Goal: Share content

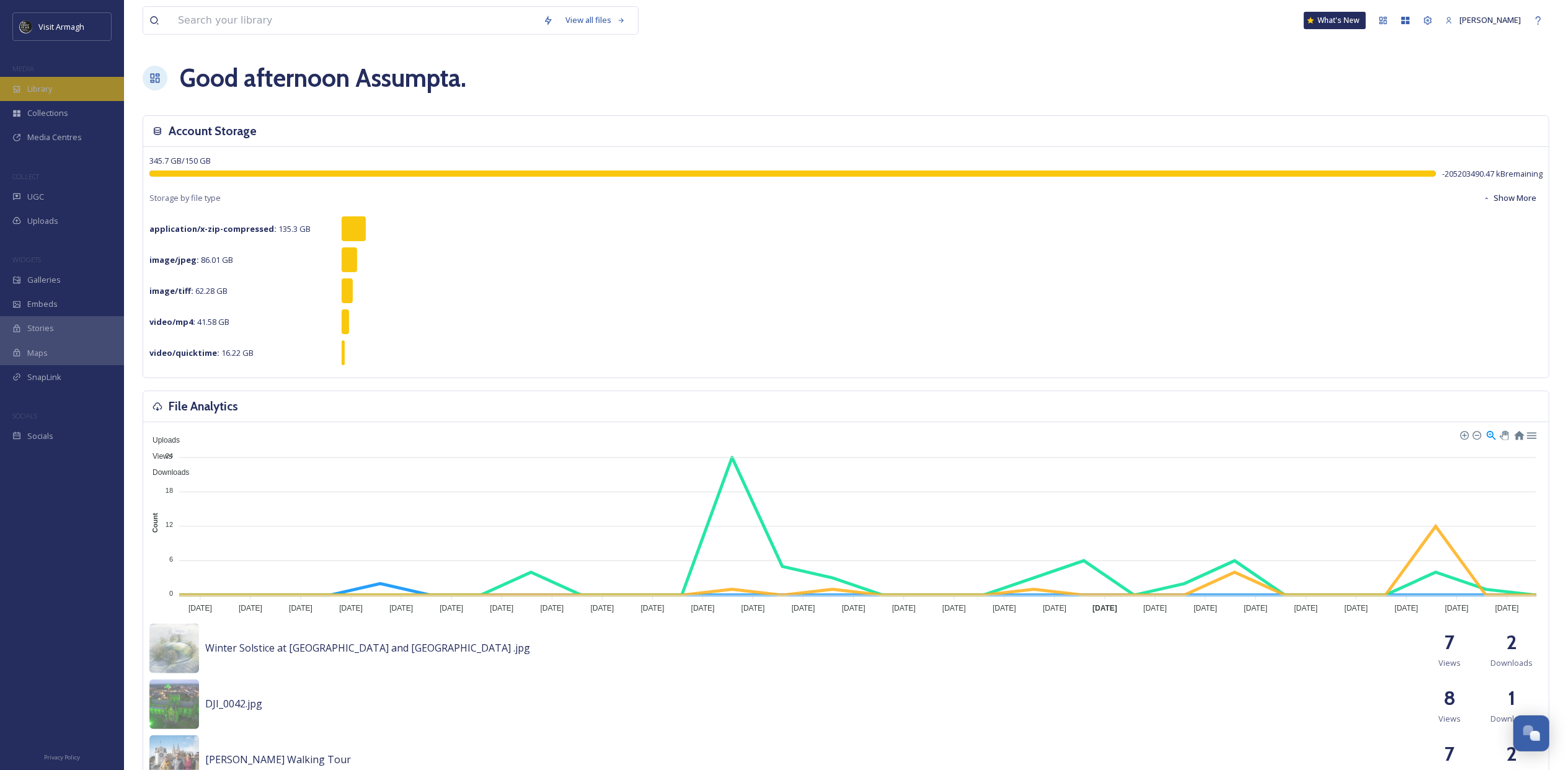
click at [26, 90] on div "Library" at bounding box center [62, 89] width 124 height 24
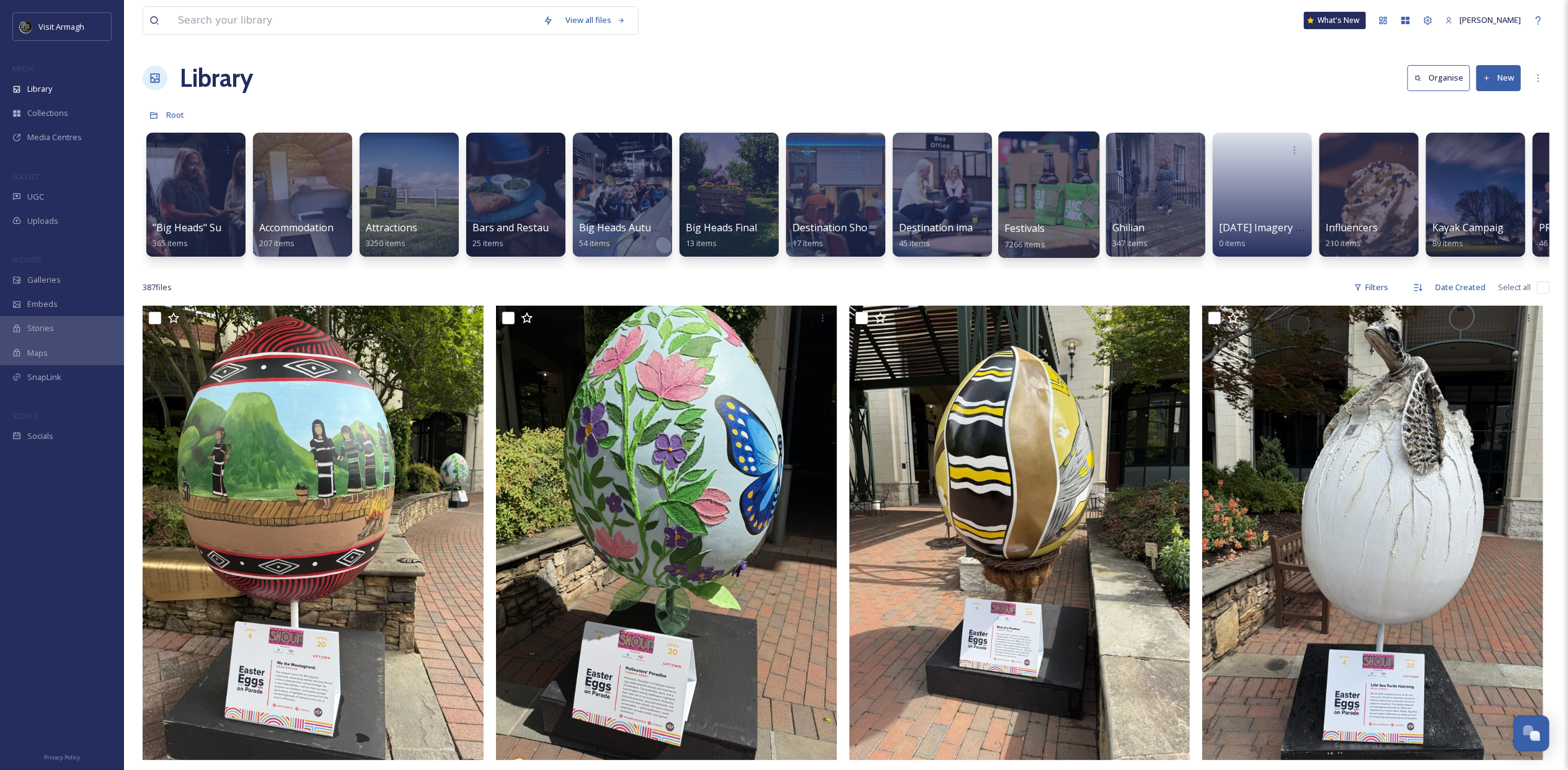
click at [1031, 174] on div at bounding box center [1049, 195] width 101 height 126
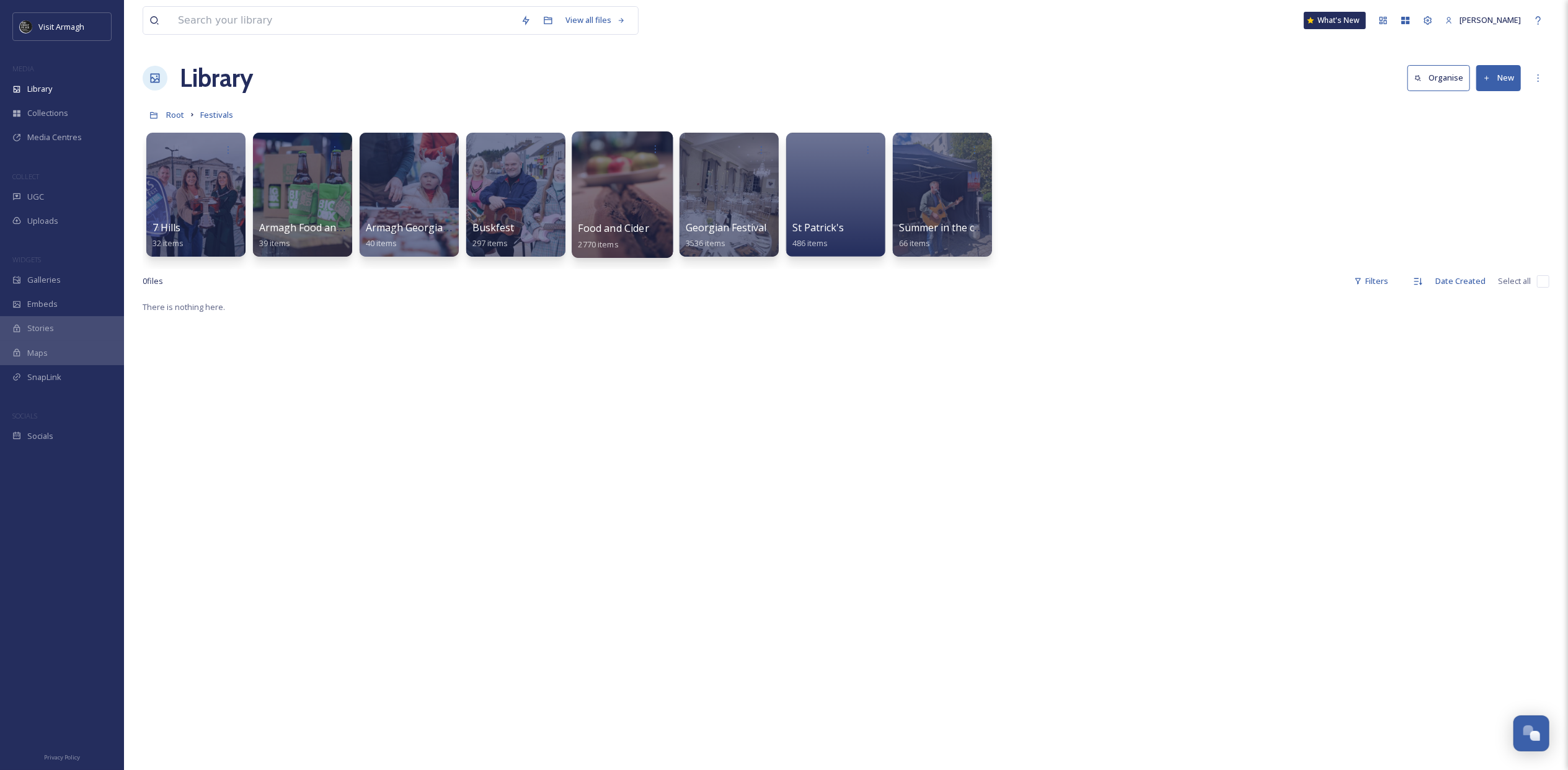
click at [615, 189] on div at bounding box center [622, 195] width 101 height 126
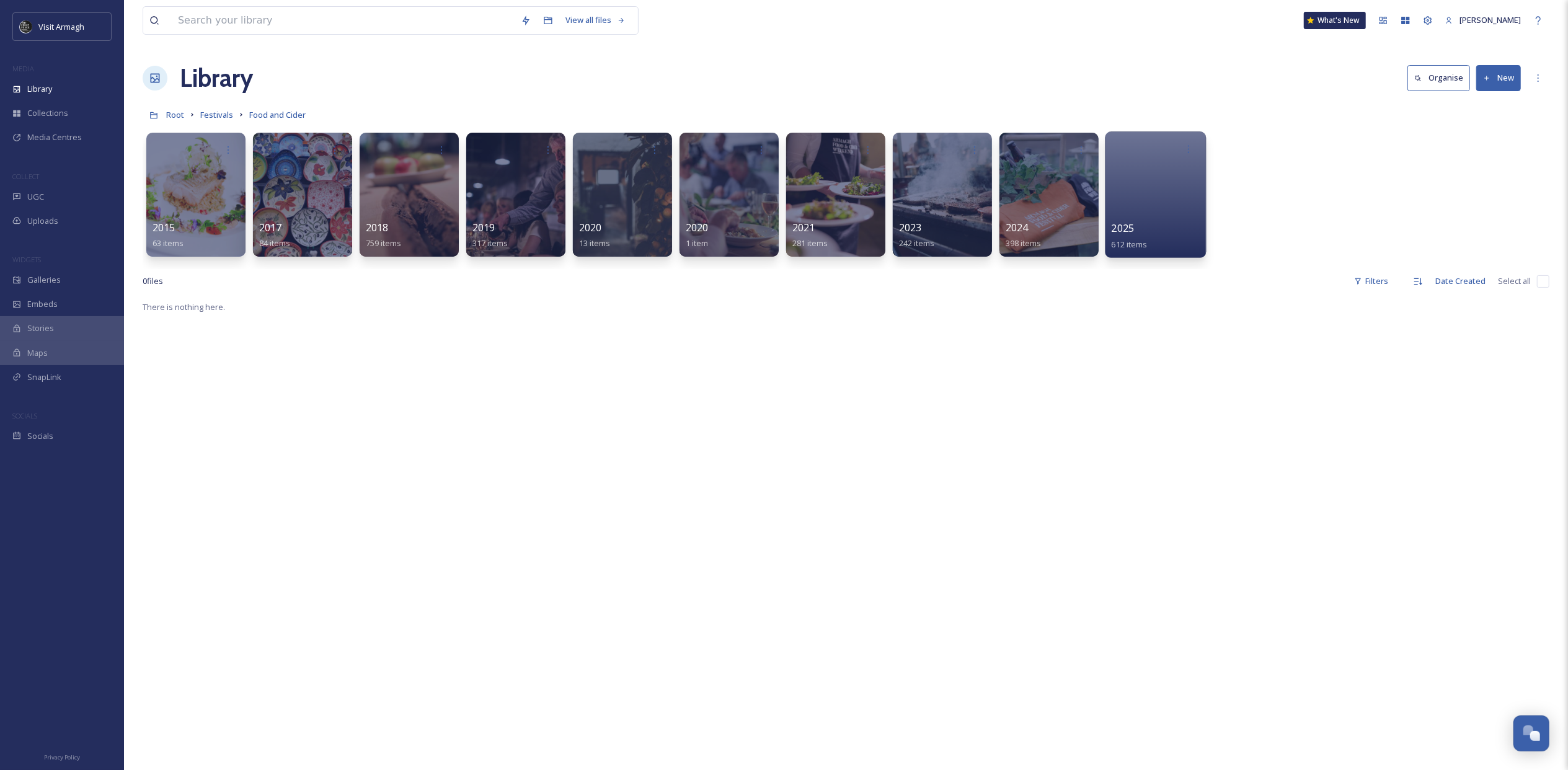
click at [1133, 181] on div at bounding box center [1156, 195] width 101 height 126
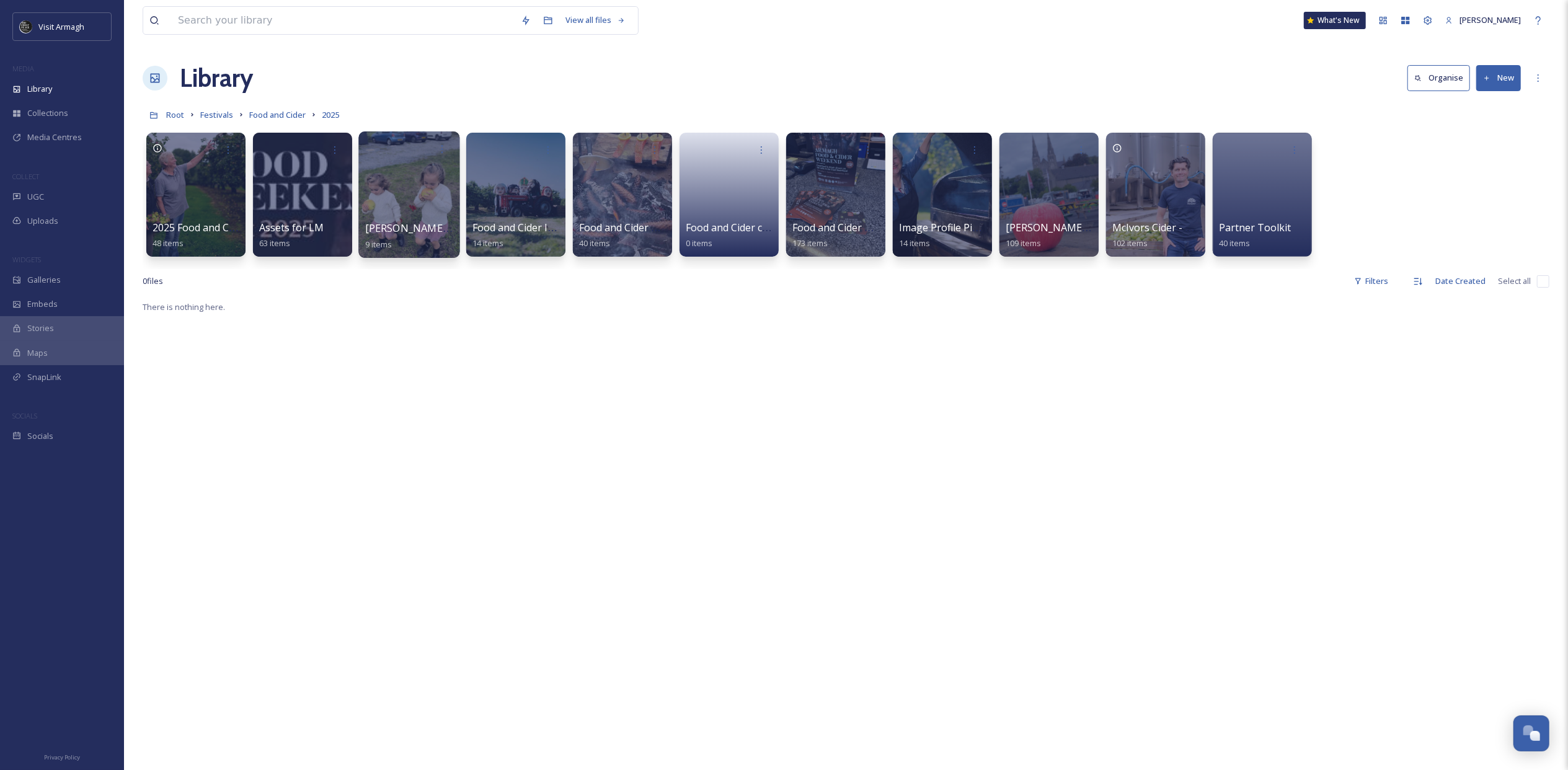
click at [426, 205] on div at bounding box center [409, 195] width 101 height 126
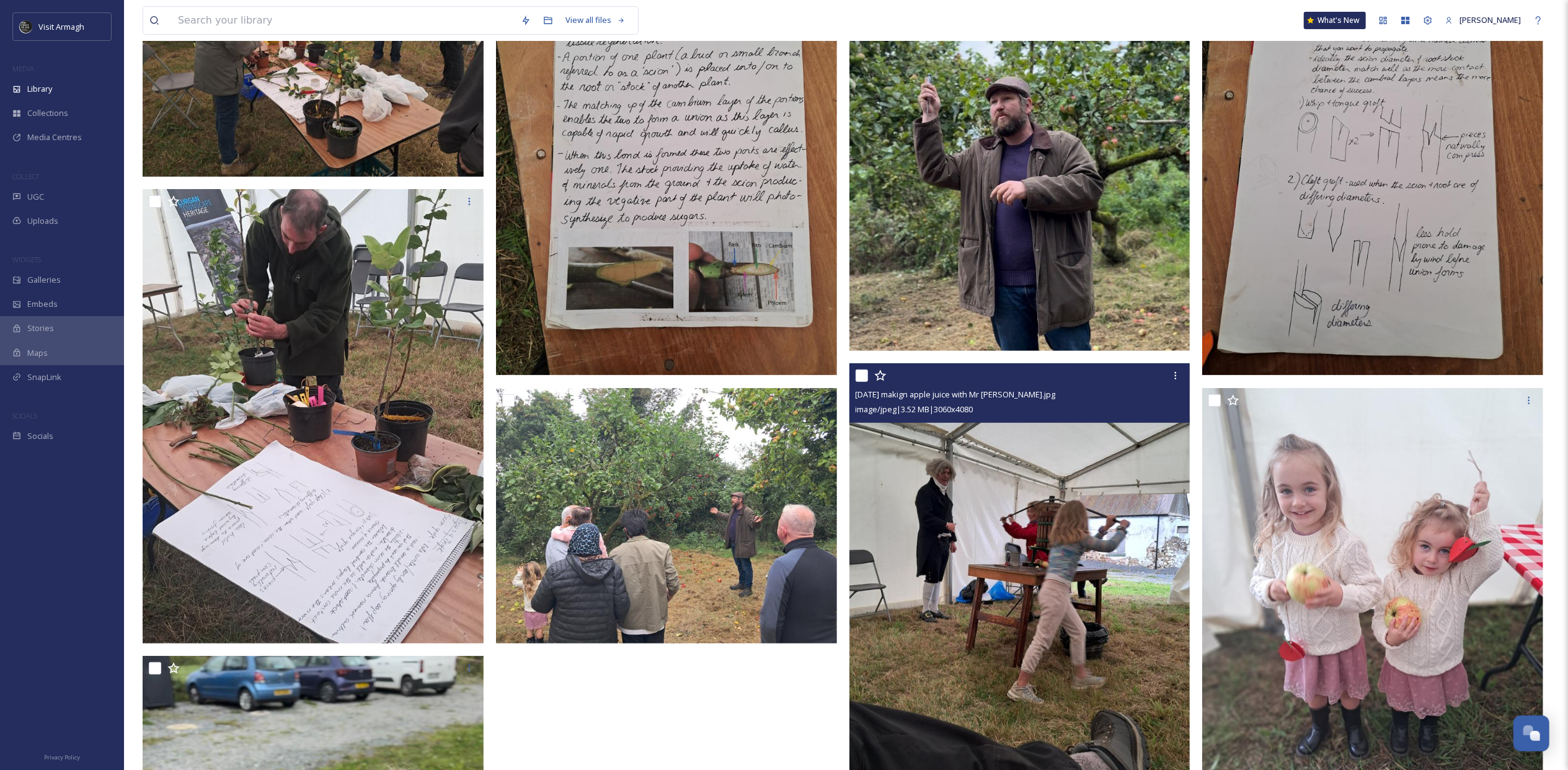
scroll to position [248, 0]
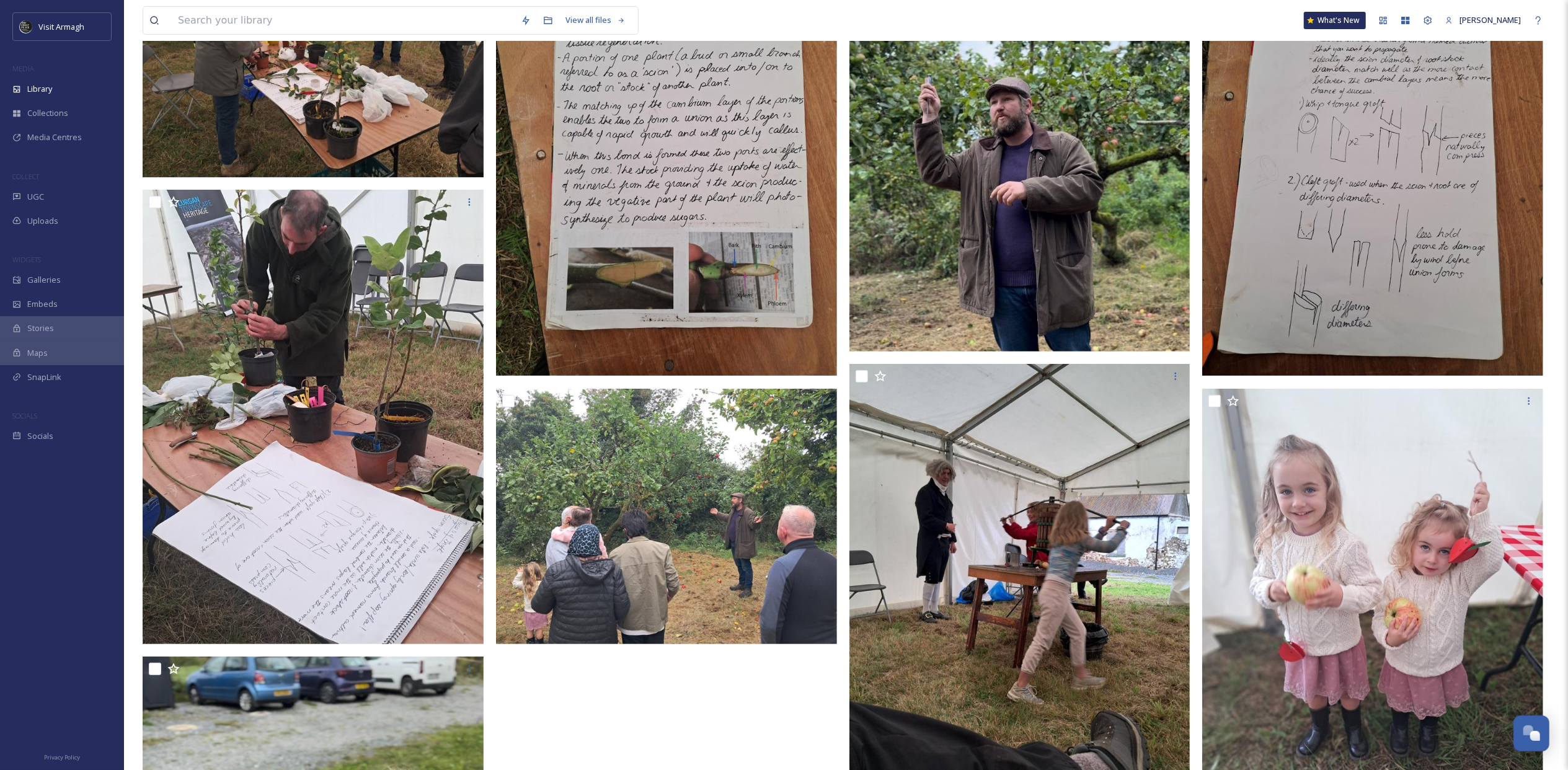
click at [1002, 237] on img at bounding box center [1019, 136] width 341 height 430
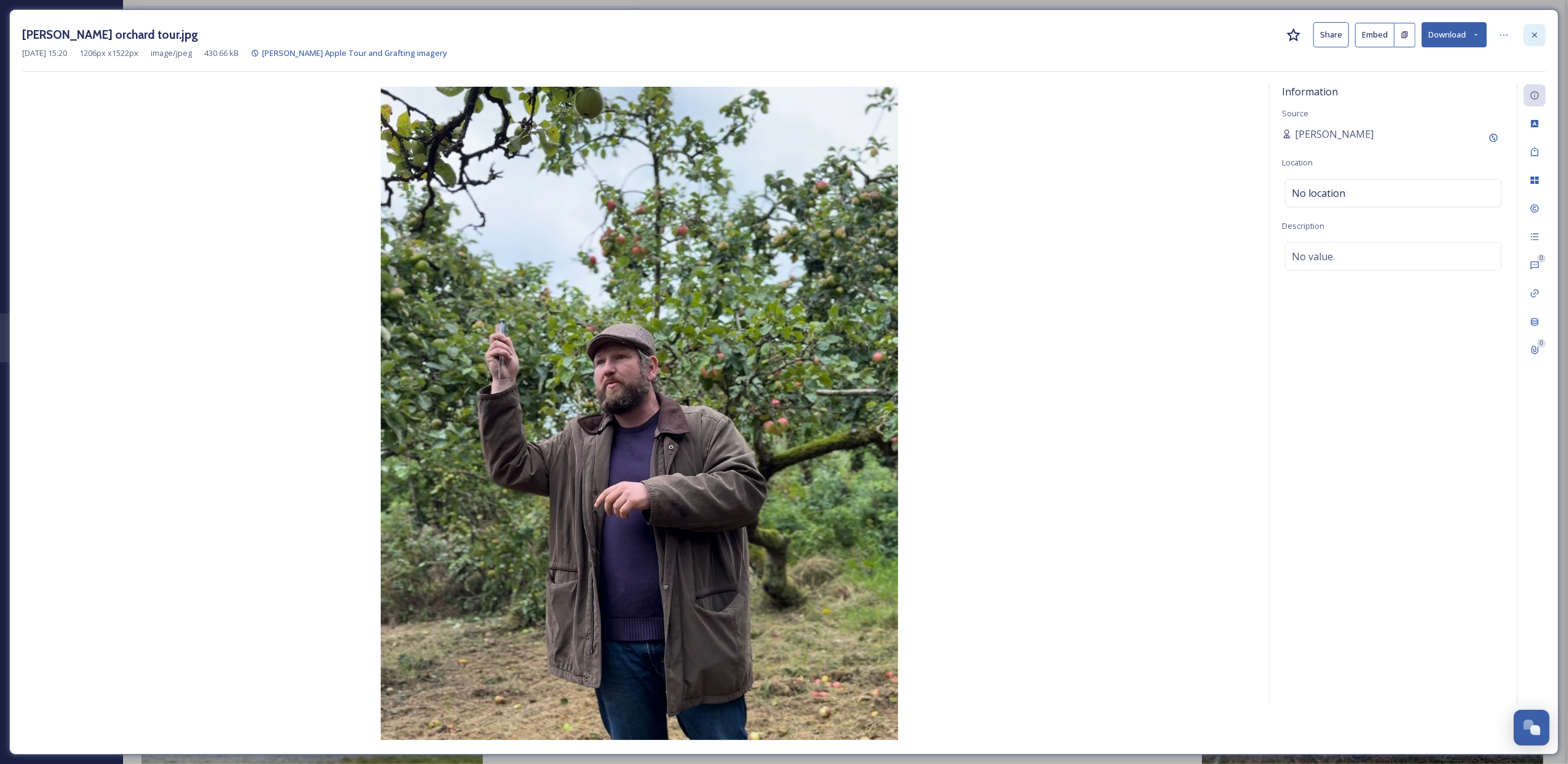
click at [1533, 37] on icon at bounding box center [1535, 35] width 5 height 5
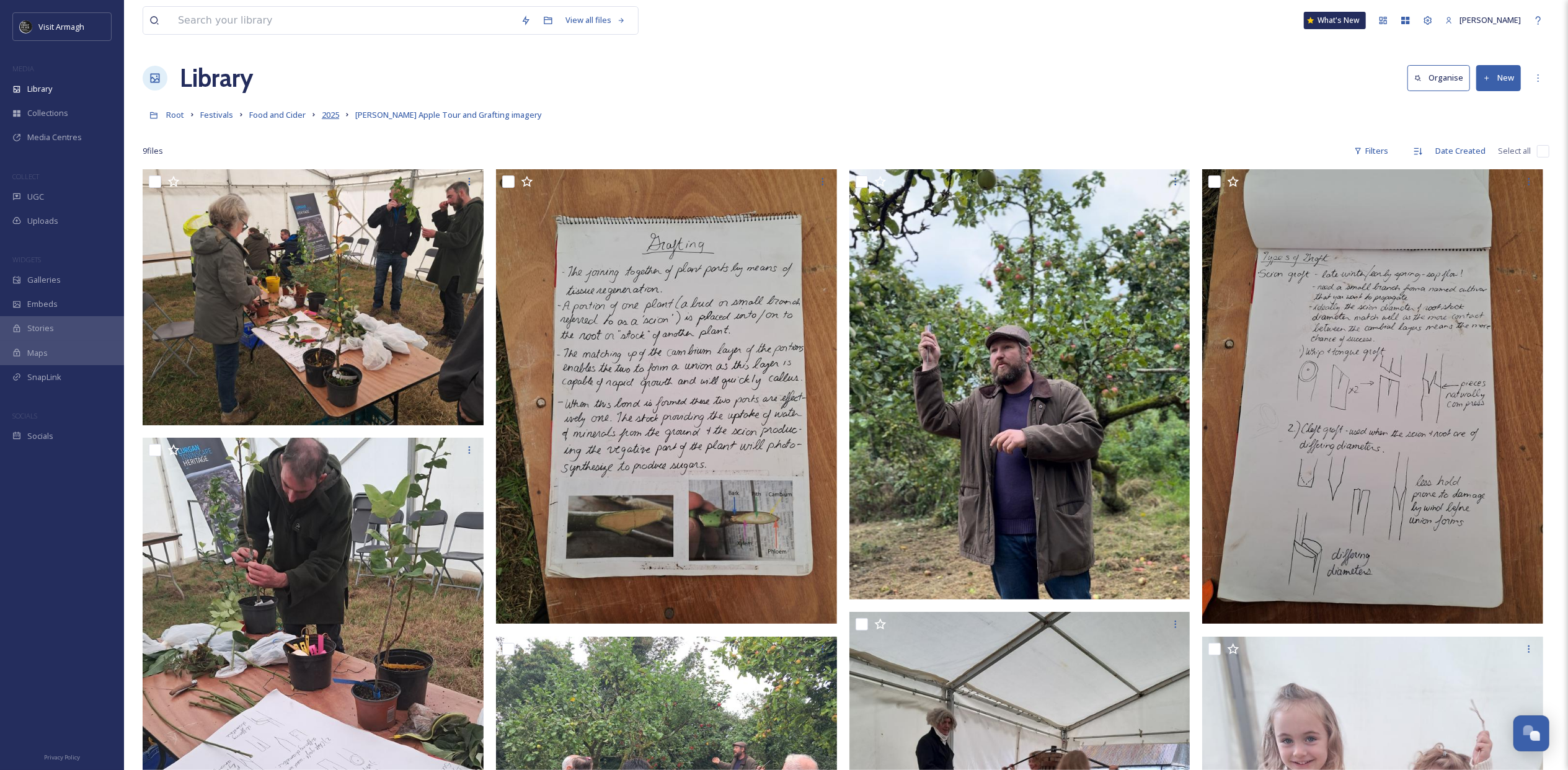
click at [331, 116] on span "2025" at bounding box center [330, 114] width 17 height 11
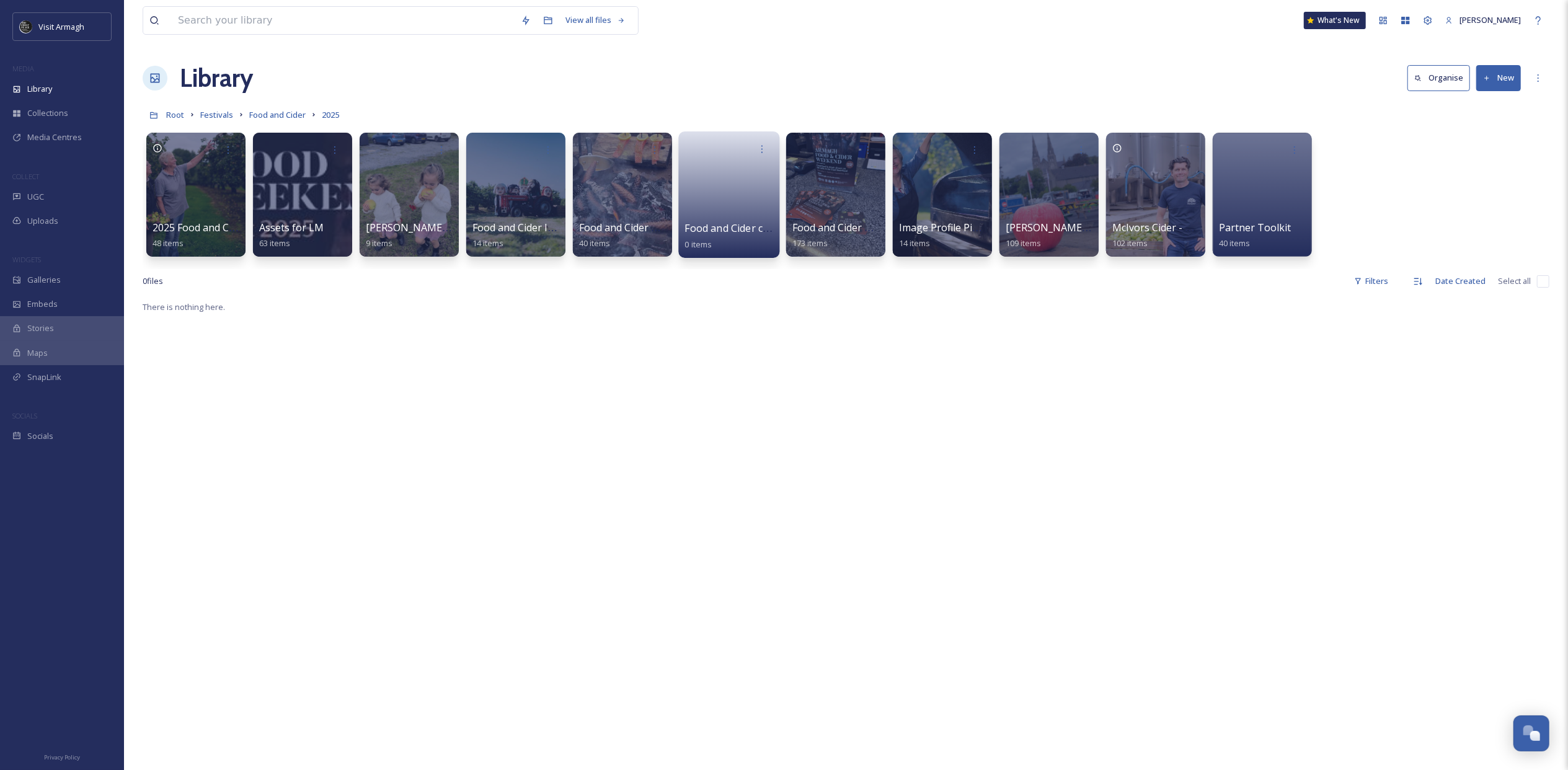
click at [744, 192] on link at bounding box center [729, 190] width 89 height 60
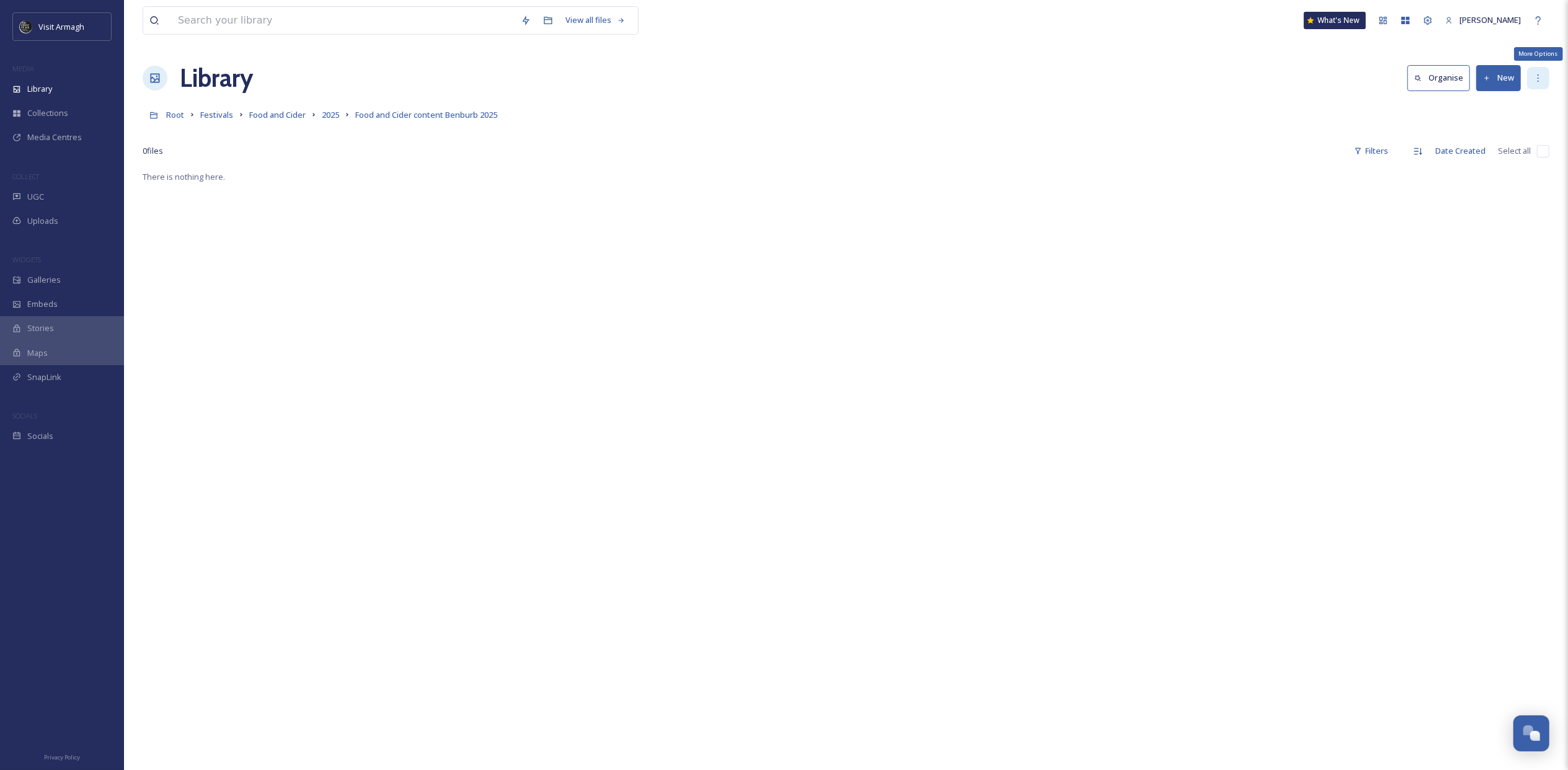
click at [1536, 73] on icon at bounding box center [1538, 78] width 10 height 10
click at [1468, 128] on span "Edit Folder" at bounding box center [1470, 130] width 39 height 12
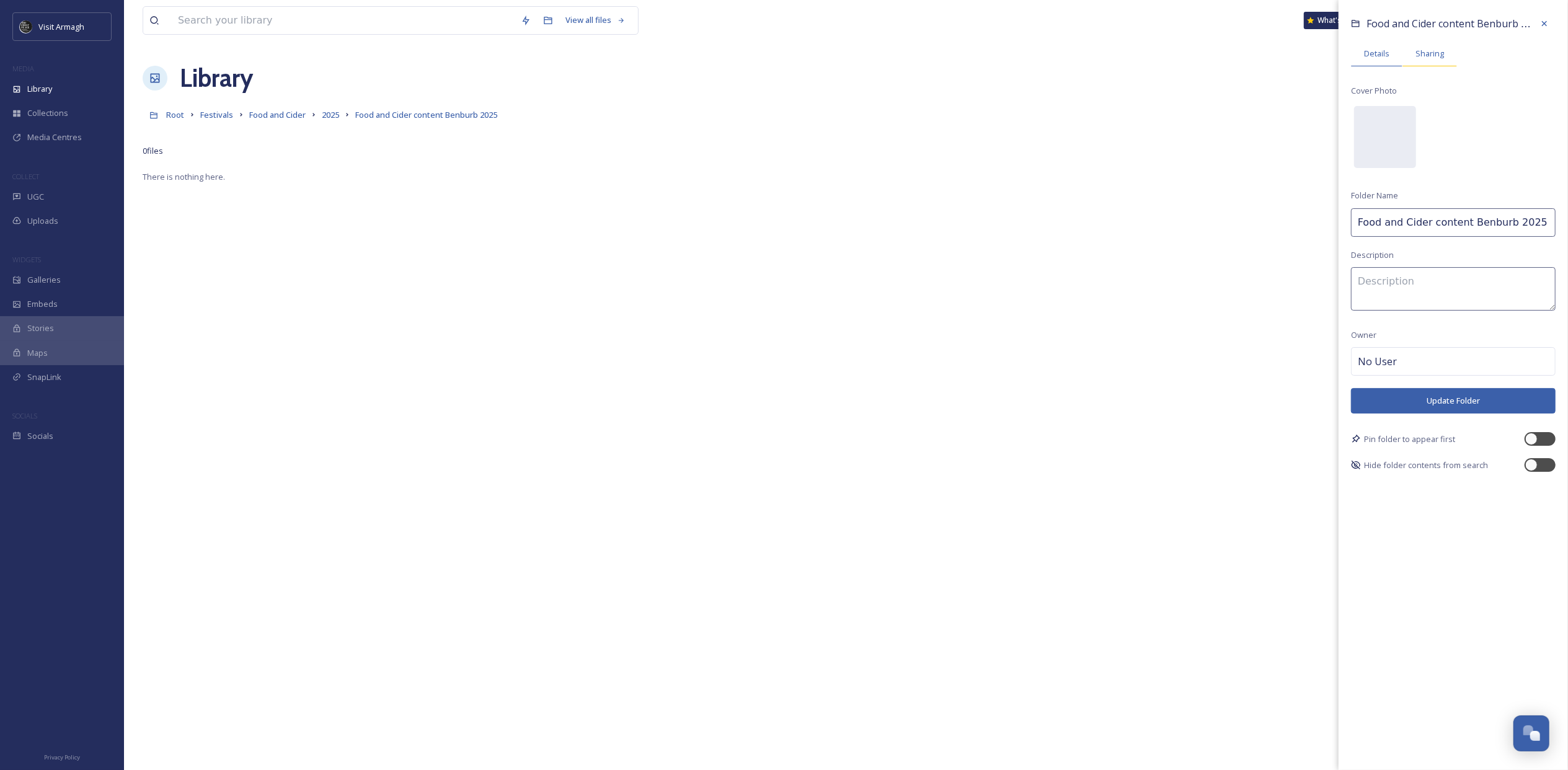
click at [1442, 51] on span "Sharing" at bounding box center [1429, 54] width 28 height 12
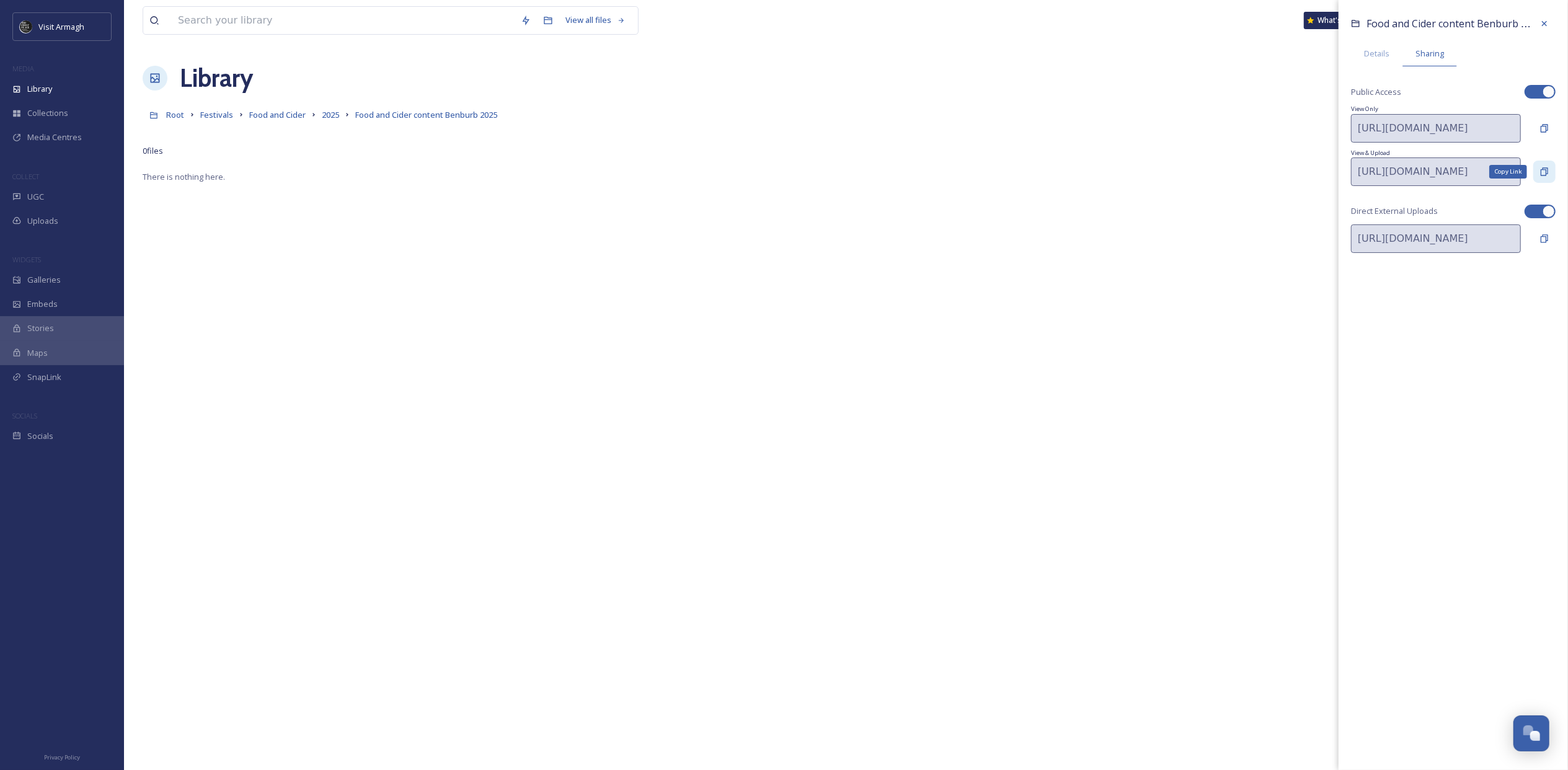
click at [1551, 174] on div "Copy Link" at bounding box center [1544, 172] width 22 height 22
click at [34, 82] on div "Library" at bounding box center [62, 89] width 124 height 24
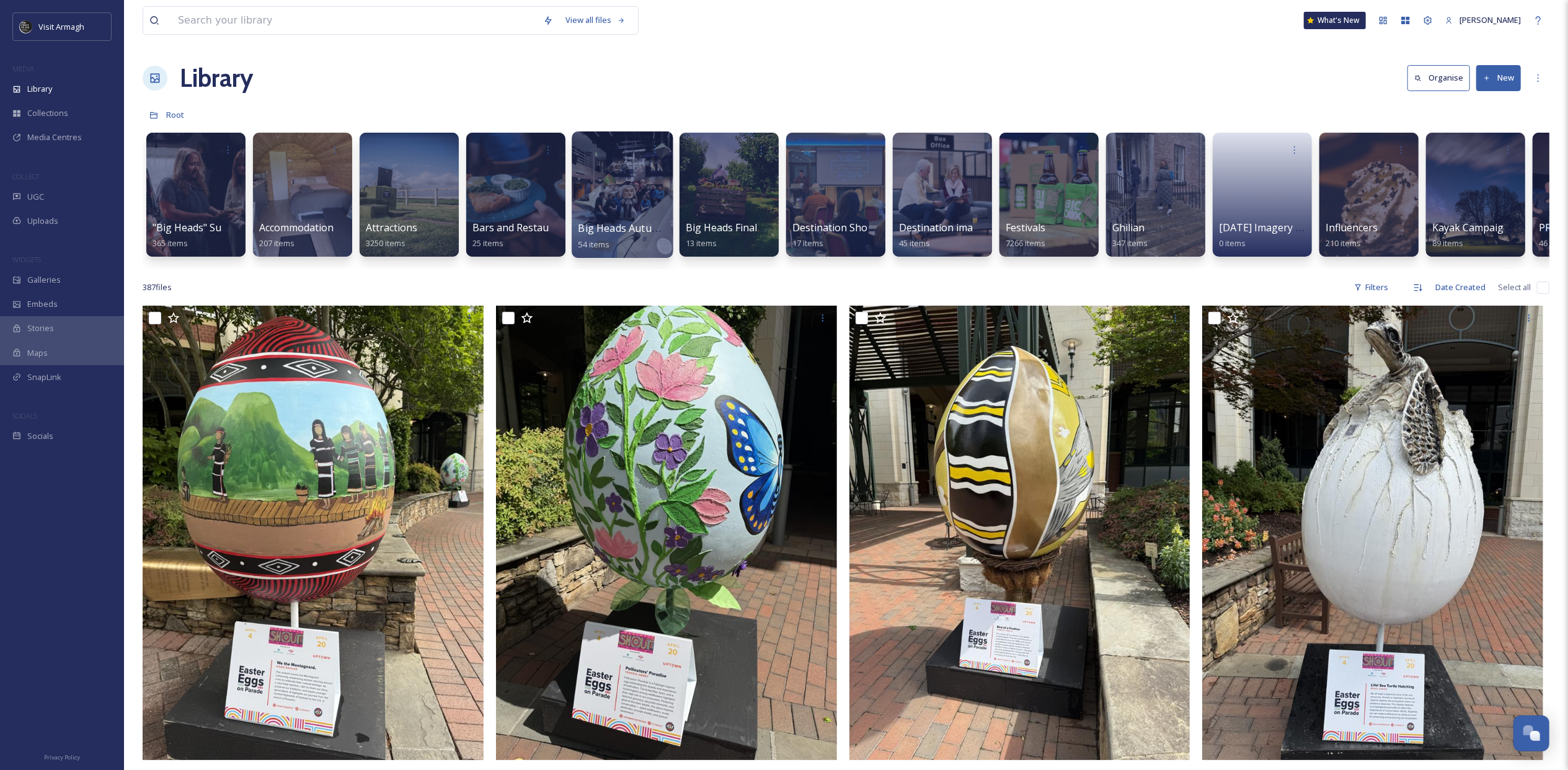
click at [614, 187] on div at bounding box center [622, 195] width 101 height 126
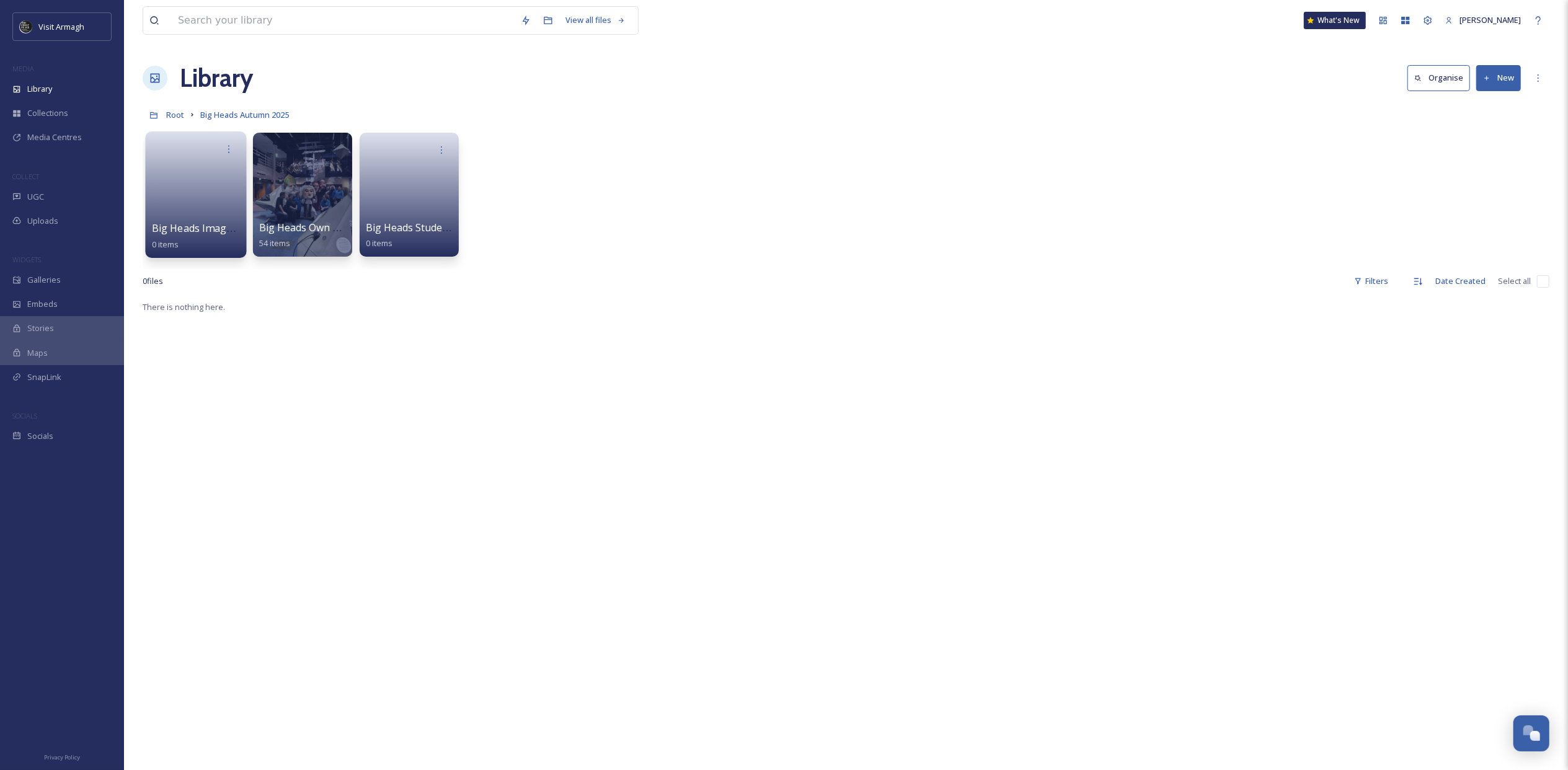
click at [214, 183] on link at bounding box center [196, 190] width 89 height 60
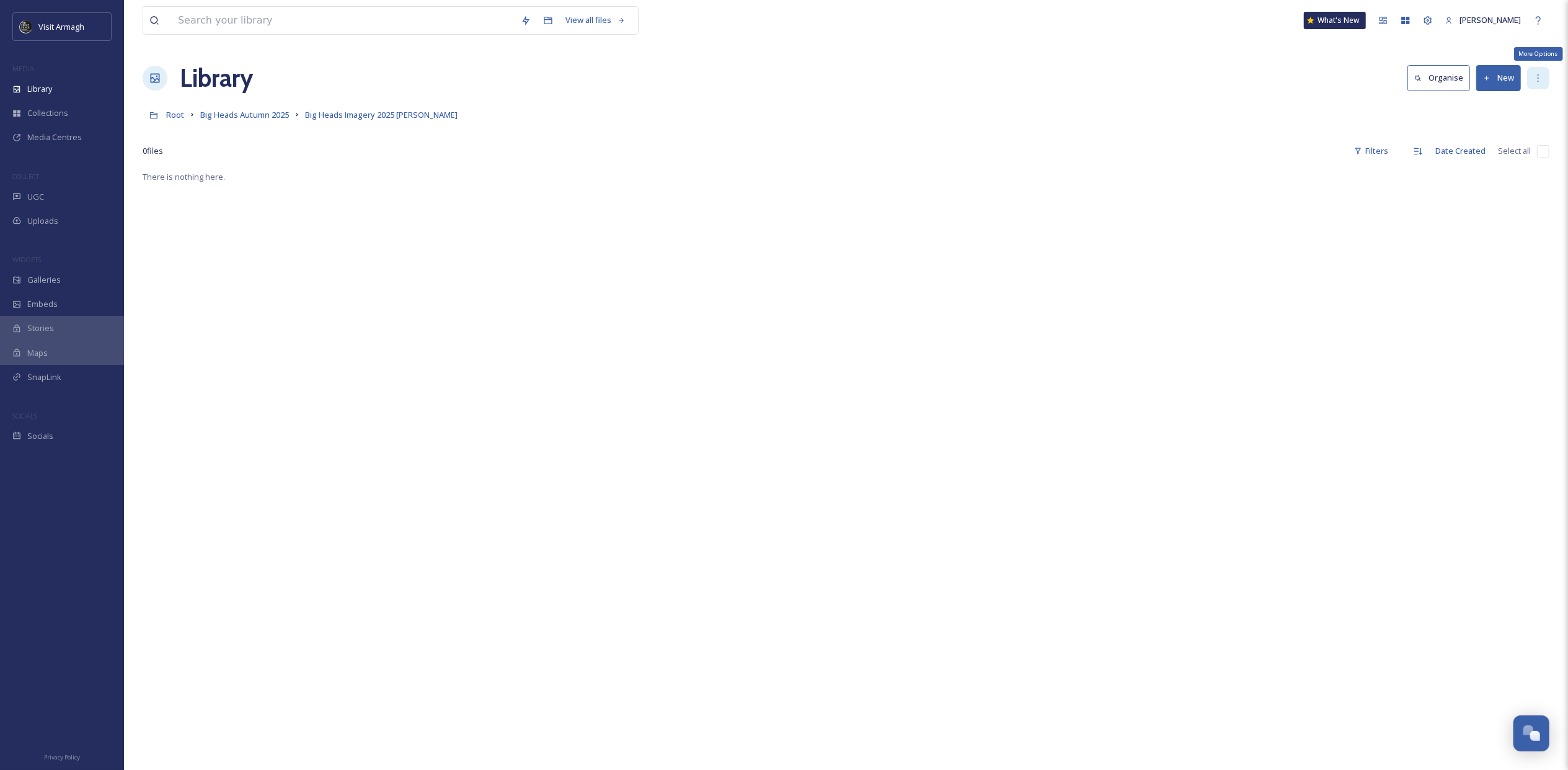
click at [1538, 74] on icon at bounding box center [1538, 78] width 10 height 10
click at [1461, 130] on span "Edit Folder" at bounding box center [1470, 130] width 39 height 12
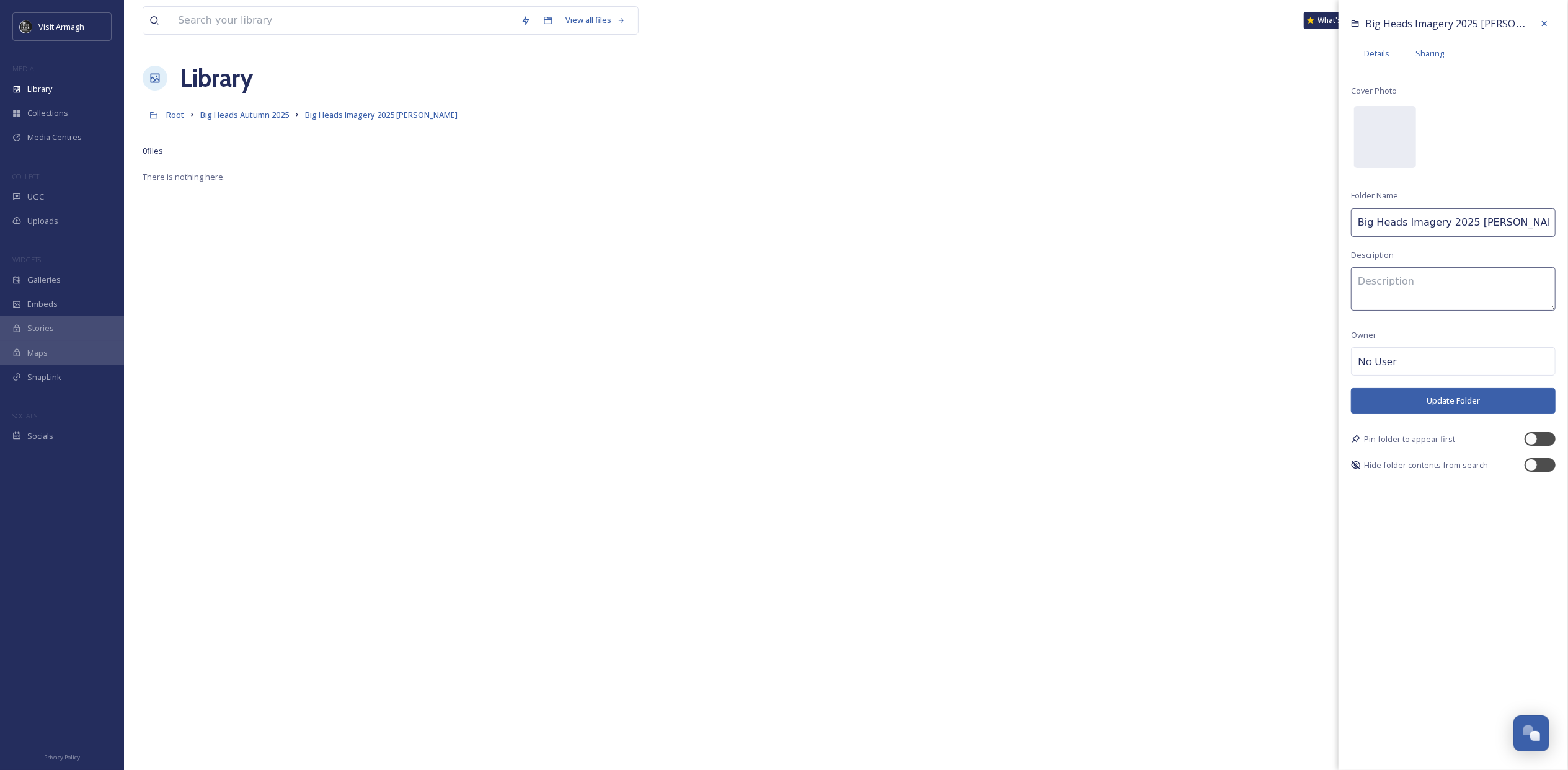
click at [1437, 52] on span "Sharing" at bounding box center [1429, 54] width 28 height 12
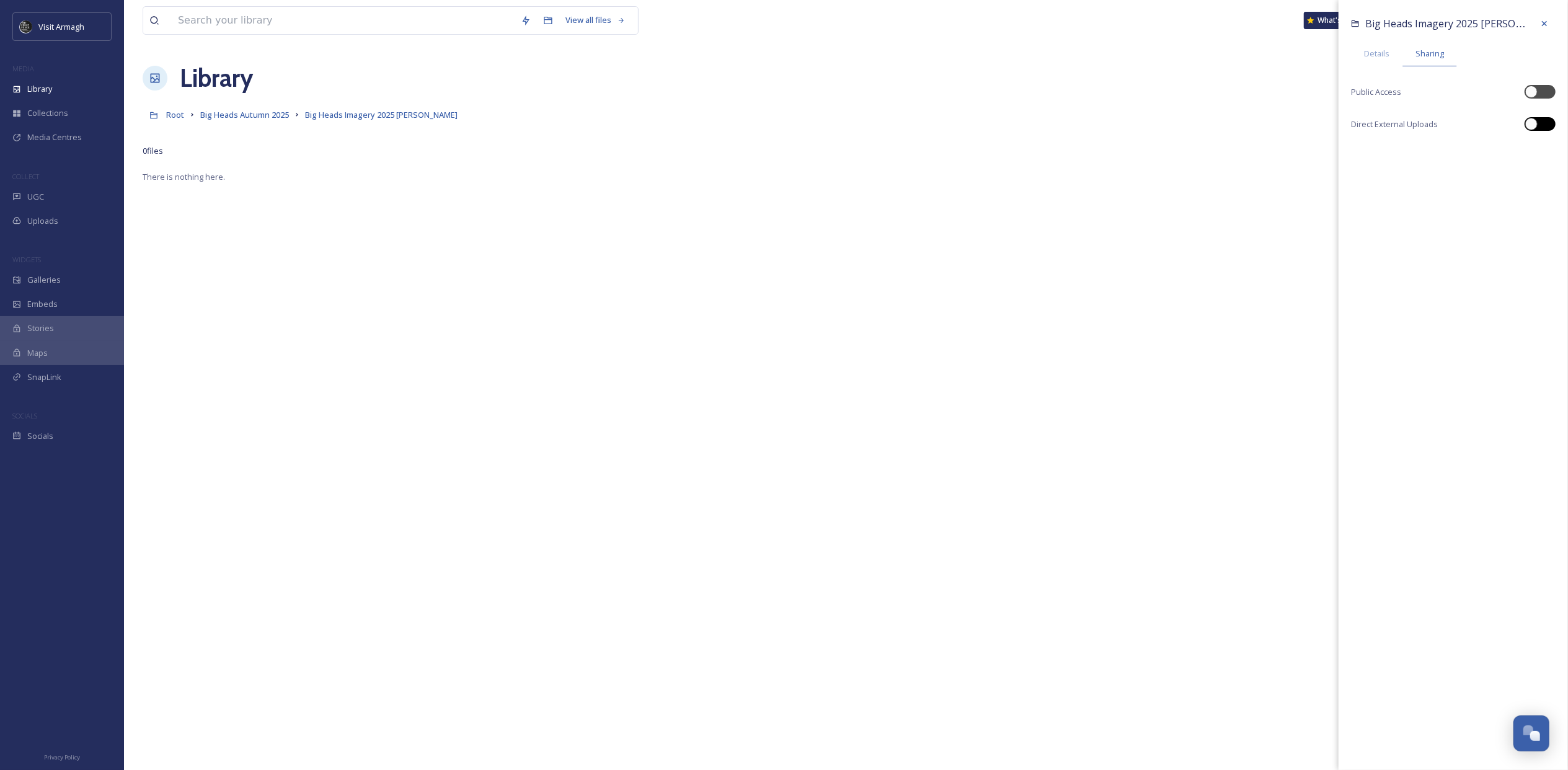
click at [1552, 125] on div at bounding box center [1540, 124] width 31 height 14
checkbox input "true"
click at [1544, 92] on div at bounding box center [1546, 91] width 6 height 6
checkbox input "true"
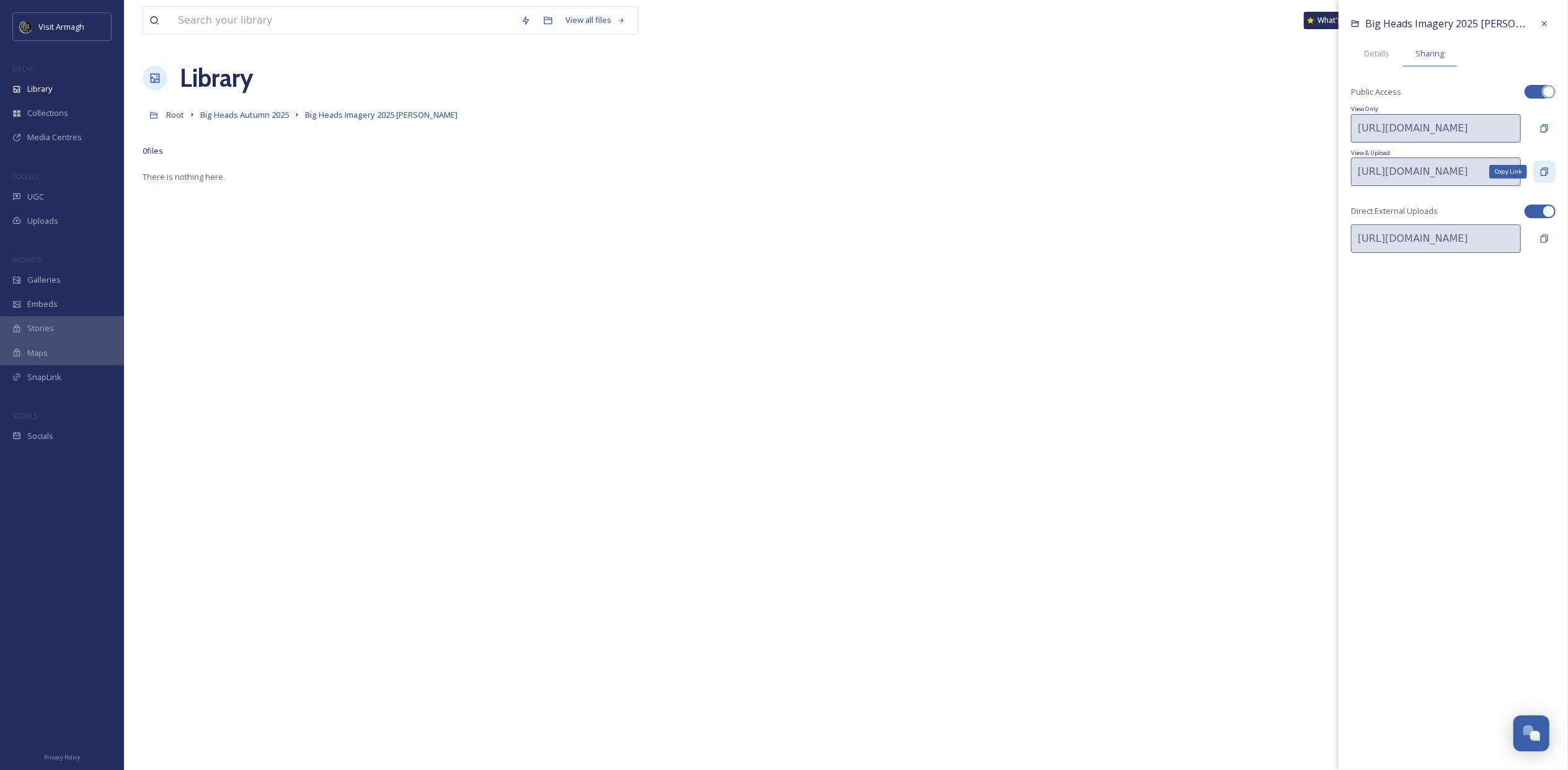
click at [1545, 174] on icon at bounding box center [1544, 172] width 10 height 10
